Goal: Task Accomplishment & Management: Use online tool/utility

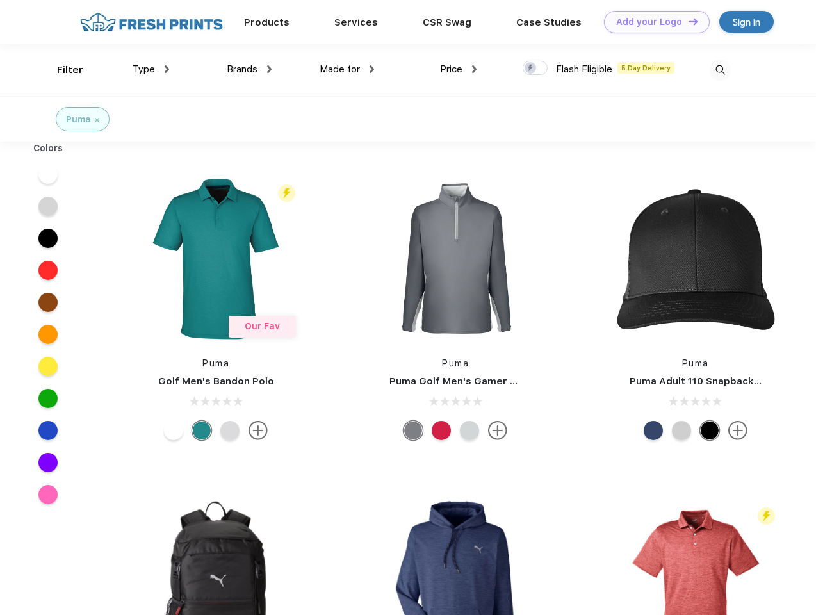
click at [652, 22] on link "Add your Logo Design Tool" at bounding box center [657, 22] width 106 height 22
click at [0, 0] on div "Design Tool" at bounding box center [0, 0] width 0 height 0
click at [687, 21] on link "Add your Logo Design Tool" at bounding box center [657, 22] width 106 height 22
click at [61, 70] on div "Filter" at bounding box center [70, 70] width 26 height 15
click at [151, 69] on span "Type" at bounding box center [144, 69] width 22 height 12
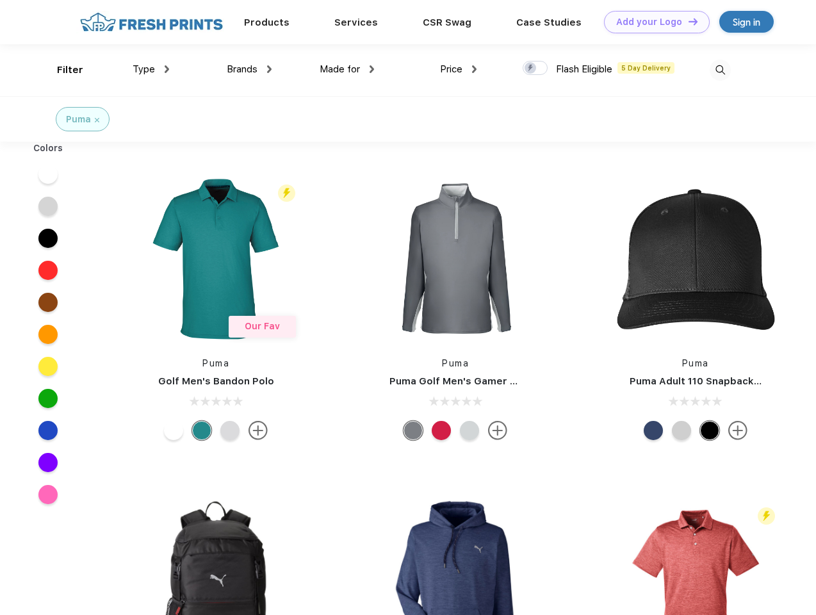
click at [249, 69] on span "Brands" at bounding box center [242, 69] width 31 height 12
click at [347, 69] on span "Made for" at bounding box center [339, 69] width 40 height 12
click at [458, 69] on span "Price" at bounding box center [451, 69] width 22 height 12
click at [535, 68] on div at bounding box center [534, 68] width 25 height 14
click at [531, 68] on input "checkbox" at bounding box center [526, 64] width 8 height 8
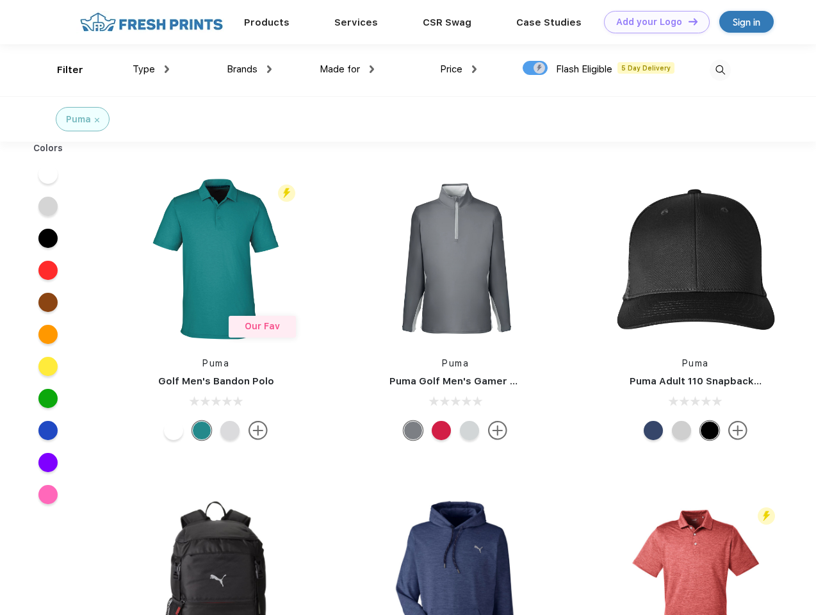
click at [720, 70] on img at bounding box center [719, 70] width 21 height 21
